Goal: Task Accomplishment & Management: Manage account settings

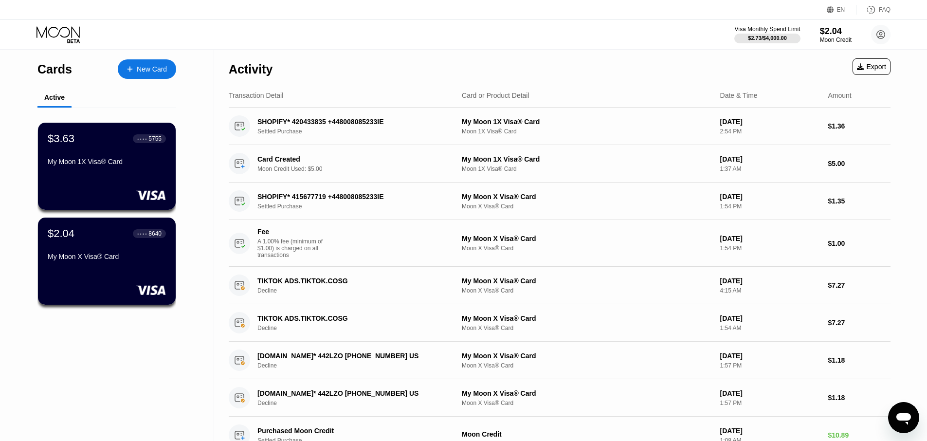
click at [160, 65] on div "New Card" at bounding box center [152, 69] width 30 height 8
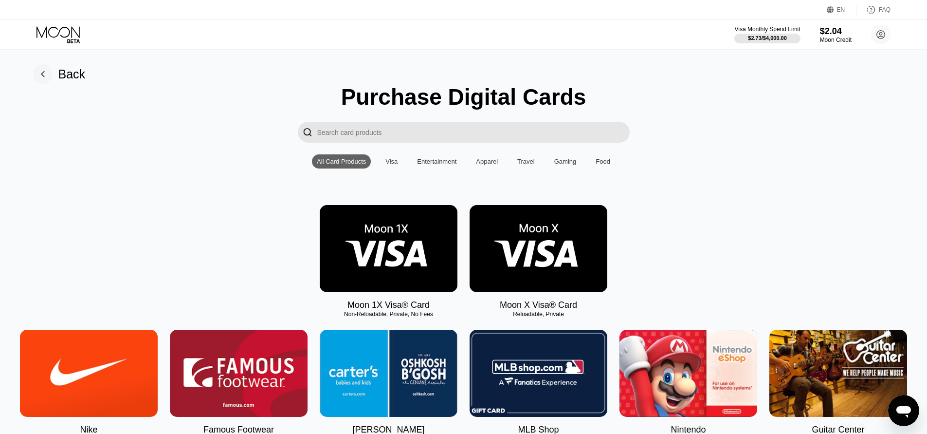
click at [441, 253] on img at bounding box center [389, 248] width 138 height 87
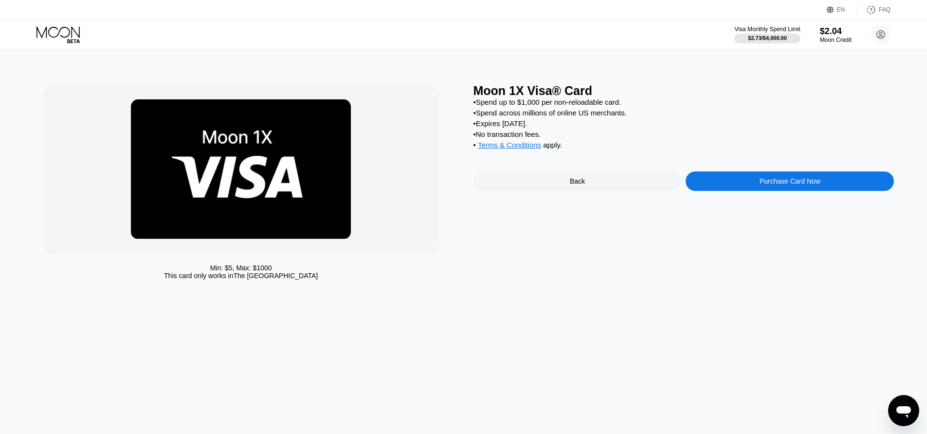
drag, startPoint x: 225, startPoint y: 271, endPoint x: 241, endPoint y: 269, distance: 16.2
click at [241, 269] on div "Min: $ 5 , Max: $ 1000" at bounding box center [241, 268] width 62 height 8
click at [223, 266] on div "Min: $ 5 , Max: $ 1000" at bounding box center [241, 268] width 62 height 8
click at [227, 268] on div "Min: $ 5 , Max: $ 1000" at bounding box center [241, 268] width 62 height 8
click at [62, 26] on icon at bounding box center [58, 34] width 45 height 17
